Goal: Browse casually

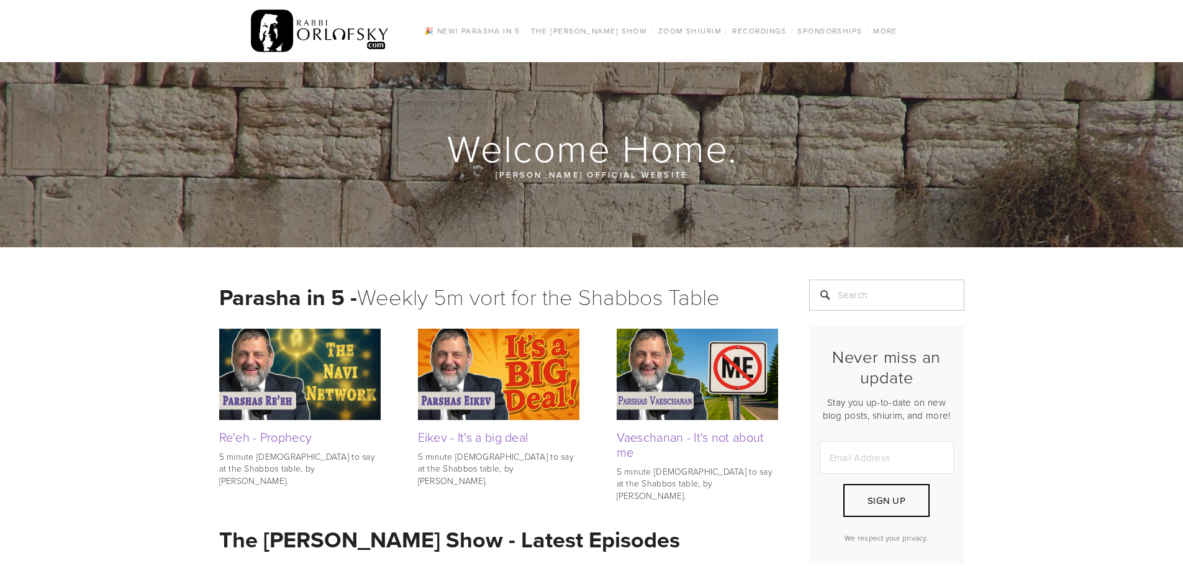
click at [335, 32] on img at bounding box center [320, 31] width 138 height 48
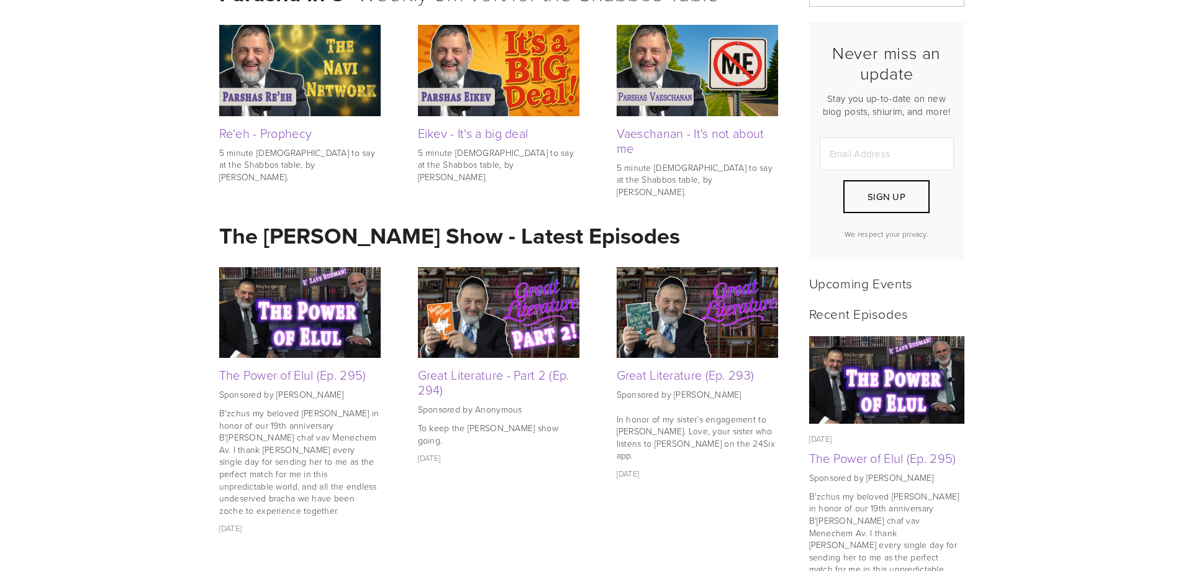
scroll to position [331, 0]
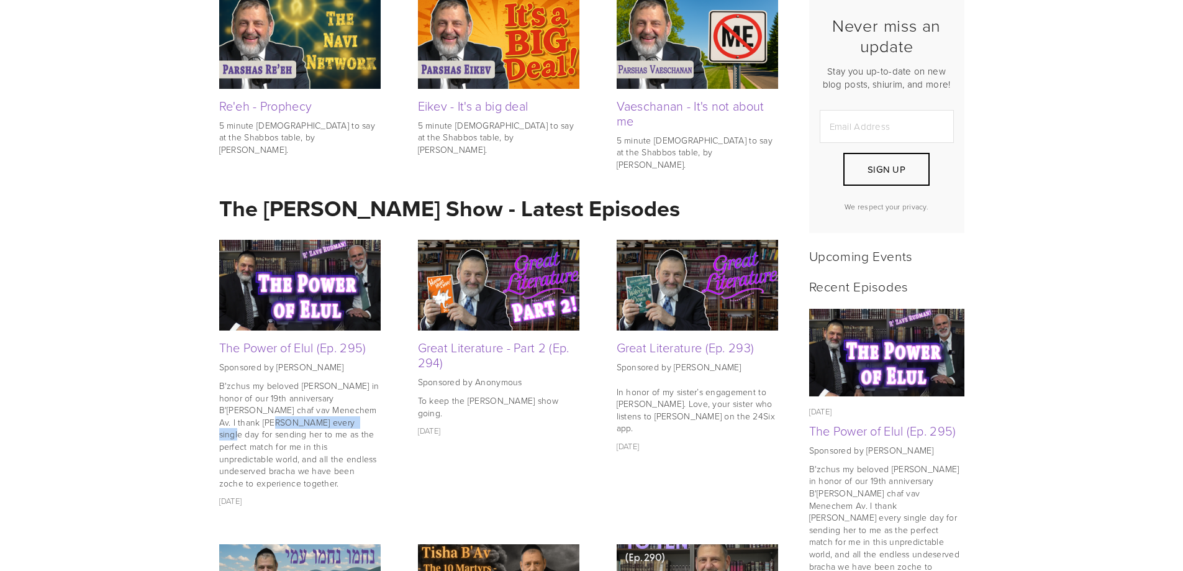
drag, startPoint x: 244, startPoint y: 422, endPoint x: 346, endPoint y: 423, distance: 101.8
click at [343, 423] on p "B'zchus my beloved [PERSON_NAME] in honor of our 19th anniversary B'[PERSON_NAM…" at bounding box center [299, 433] width 161 height 109
drag, startPoint x: 236, startPoint y: 433, endPoint x: 332, endPoint y: 438, distance: 96.4
click at [325, 438] on p "B'zchus my beloved [PERSON_NAME] in honor of our 19th anniversary B'[PERSON_NAM…" at bounding box center [299, 433] width 161 height 109
drag, startPoint x: 361, startPoint y: 436, endPoint x: 299, endPoint y: 438, distance: 62.1
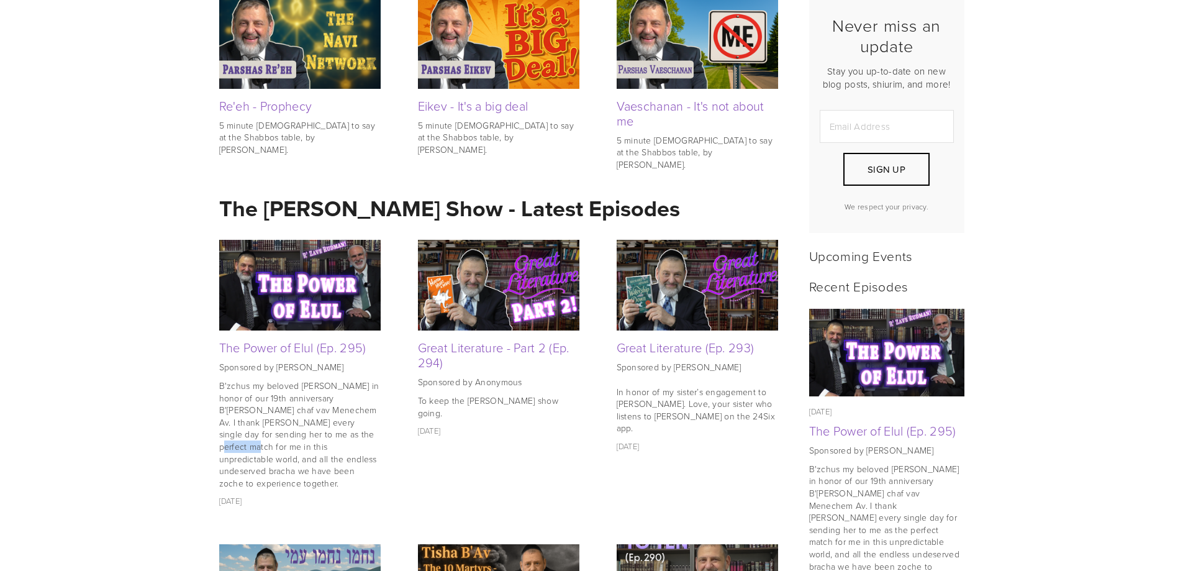
click at [300, 438] on p "B'zchus my beloved [PERSON_NAME] in honor of our 19th anniversary B'[PERSON_NAM…" at bounding box center [299, 433] width 161 height 109
drag, startPoint x: 234, startPoint y: 447, endPoint x: 354, endPoint y: 452, distance: 119.9
click at [353, 452] on p "B'zchus my beloved [PERSON_NAME] in honor of our 19th anniversary B'[PERSON_NAM…" at bounding box center [299, 433] width 161 height 109
drag, startPoint x: 236, startPoint y: 460, endPoint x: 351, endPoint y: 460, distance: 115.5
click at [345, 460] on p "B'zchus my beloved [PERSON_NAME] in honor of our 19th anniversary B'[PERSON_NAM…" at bounding box center [299, 433] width 161 height 109
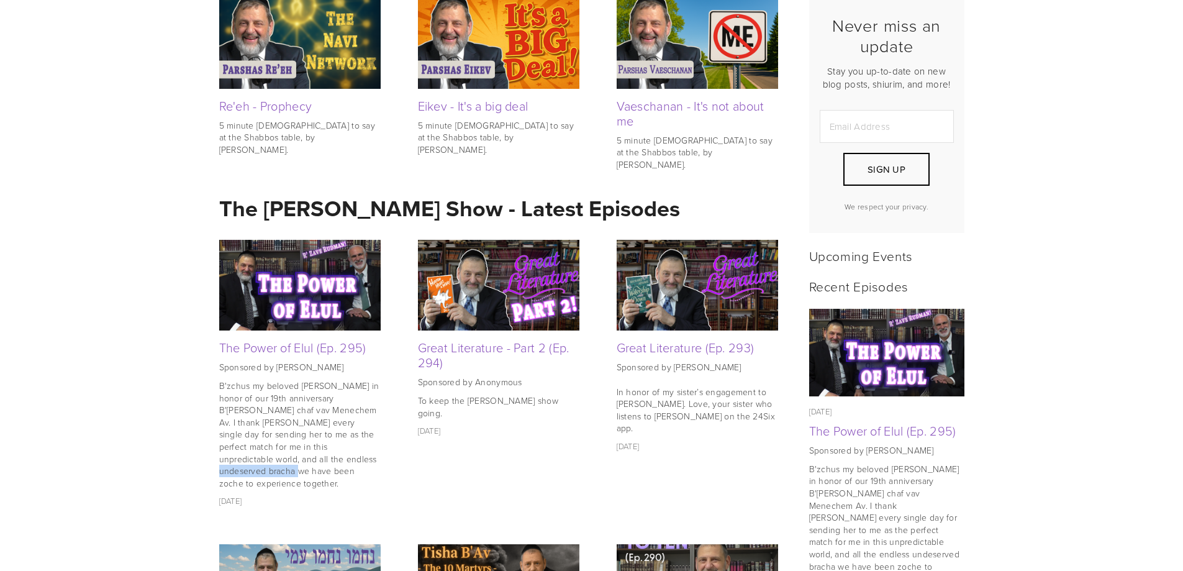
drag, startPoint x: 357, startPoint y: 461, endPoint x: 268, endPoint y: 463, distance: 88.8
click at [278, 461] on p "B'zchus my beloved [PERSON_NAME] in honor of our 19th anniversary B'[PERSON_NAM…" at bounding box center [299, 433] width 161 height 109
drag, startPoint x: 248, startPoint y: 471, endPoint x: 316, endPoint y: 472, distance: 68.3
click at [303, 472] on p "B'zchus my beloved [PERSON_NAME] in honor of our 19th anniversary B'[PERSON_NAM…" at bounding box center [299, 433] width 161 height 109
drag, startPoint x: 503, startPoint y: 401, endPoint x: 555, endPoint y: 401, distance: 52.2
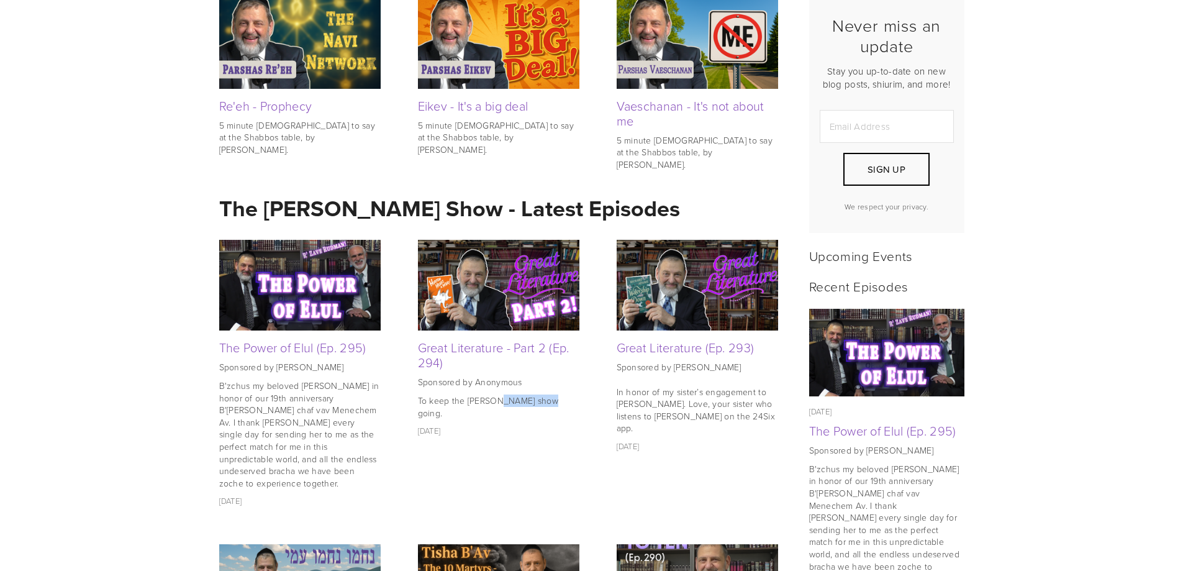
click at [548, 401] on p "To keep the [PERSON_NAME] show going." at bounding box center [498, 406] width 161 height 24
drag, startPoint x: 561, startPoint y: 402, endPoint x: 461, endPoint y: 404, distance: 100.0
click at [485, 404] on p "To keep the [PERSON_NAME] show going." at bounding box center [498, 406] width 161 height 24
drag, startPoint x: 446, startPoint y: 400, endPoint x: 490, endPoint y: 401, distance: 44.1
click at [490, 401] on p "To keep the [PERSON_NAME] show going." at bounding box center [498, 406] width 161 height 24
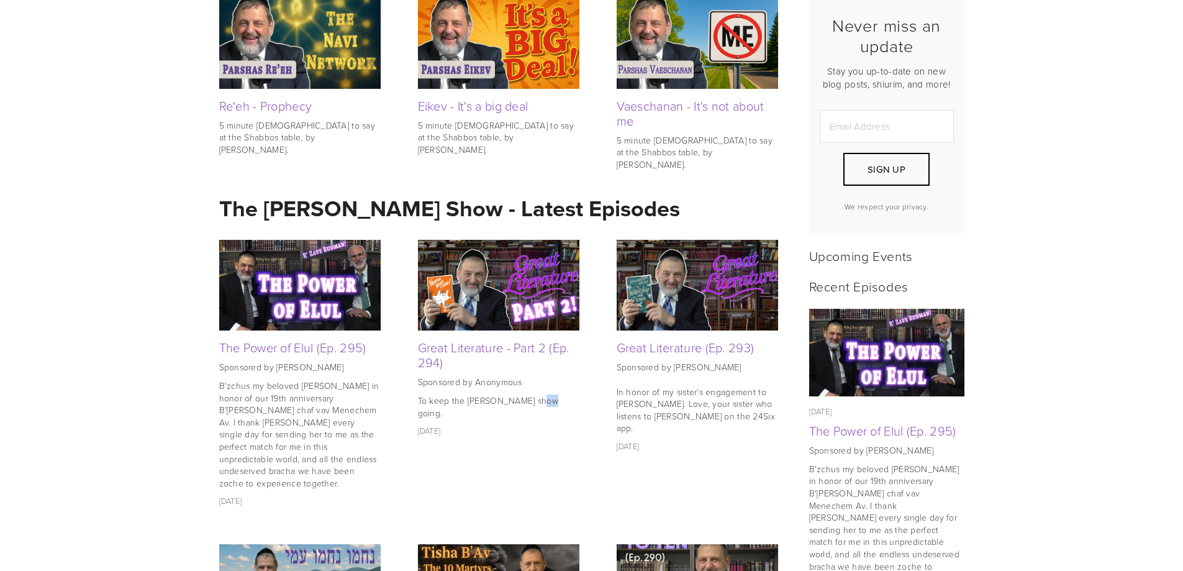
click at [547, 406] on p "To keep the [PERSON_NAME] show going." at bounding box center [498, 406] width 161 height 24
click at [548, 406] on p "To keep the [PERSON_NAME] show going." at bounding box center [498, 406] width 161 height 24
